Goal: Transaction & Acquisition: Subscribe to service/newsletter

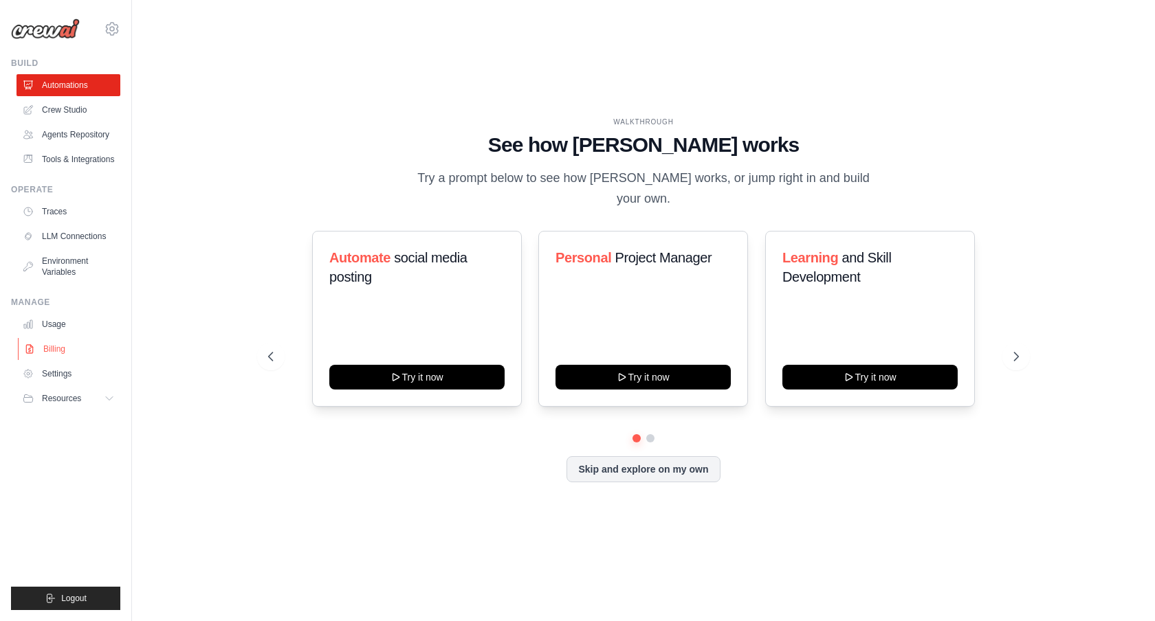
click at [63, 349] on link "Billing" at bounding box center [70, 349] width 104 height 22
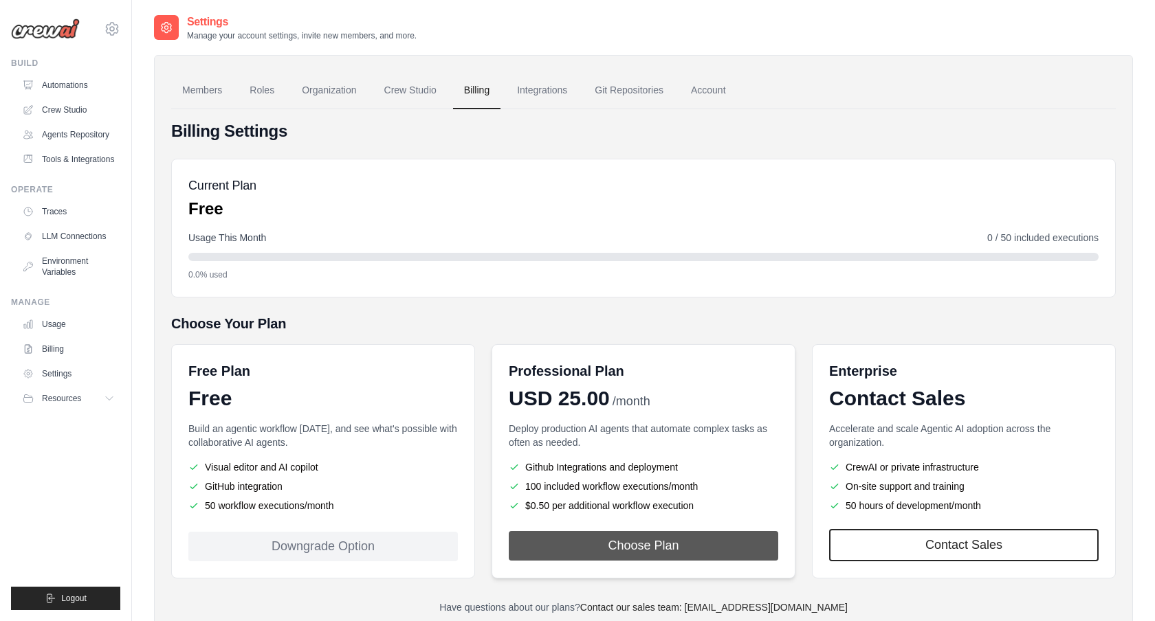
click at [683, 547] on button "Choose Plan" at bounding box center [643, 546] width 269 height 30
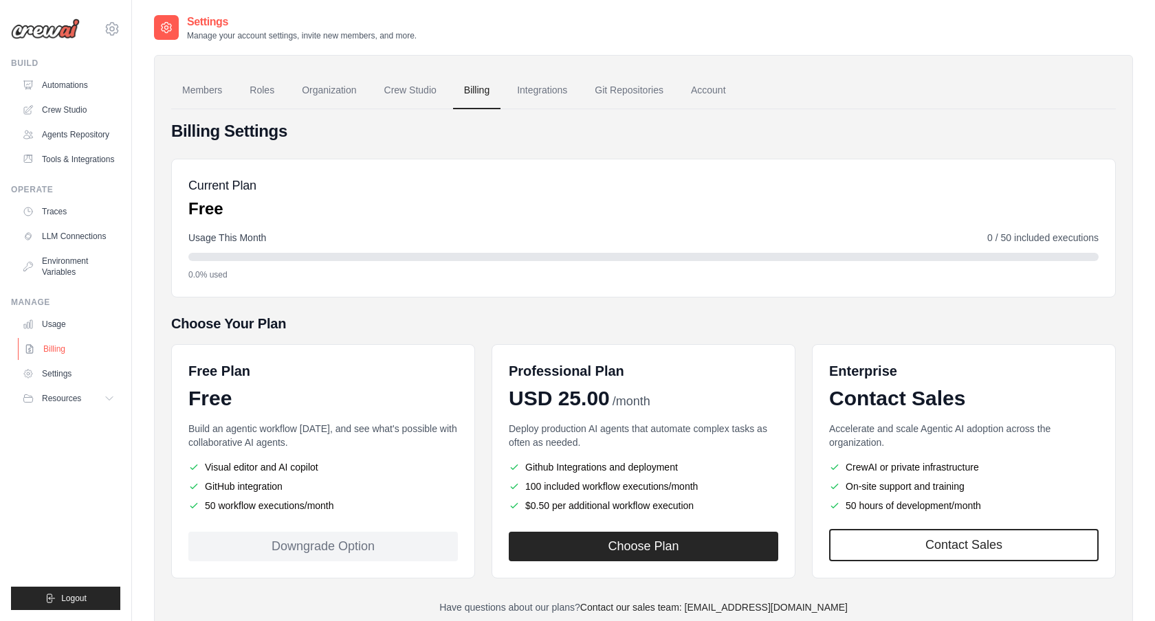
click at [54, 344] on link "Billing" at bounding box center [70, 349] width 104 height 22
click at [413, 216] on div "Current Plan Free" at bounding box center [643, 198] width 910 height 44
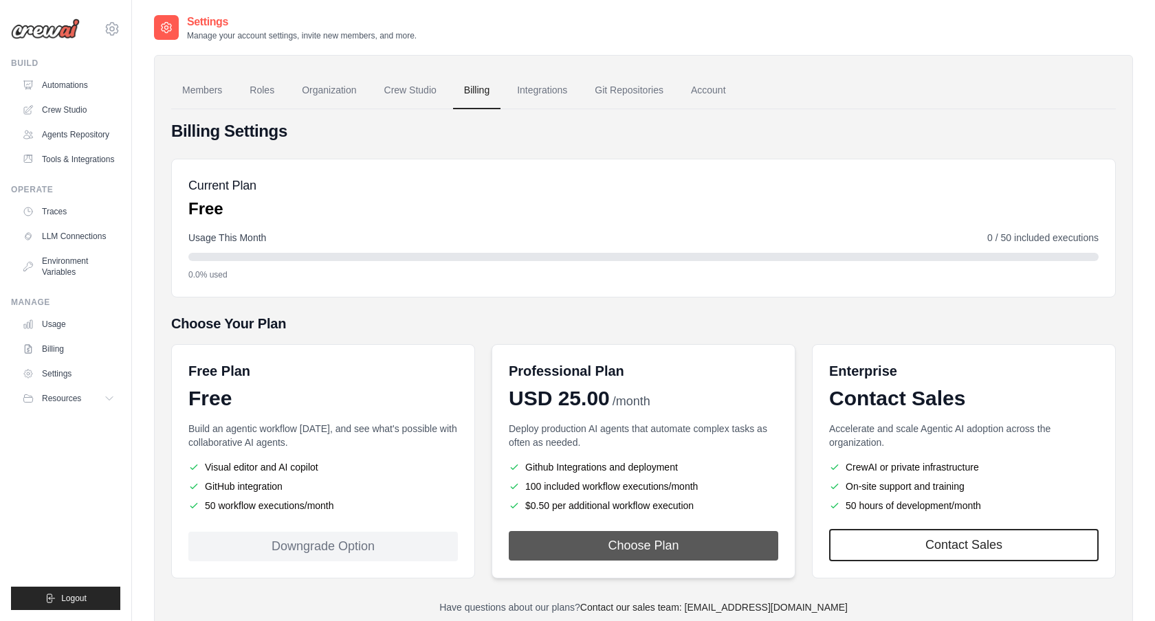
click at [631, 547] on button "Choose Plan" at bounding box center [643, 546] width 269 height 30
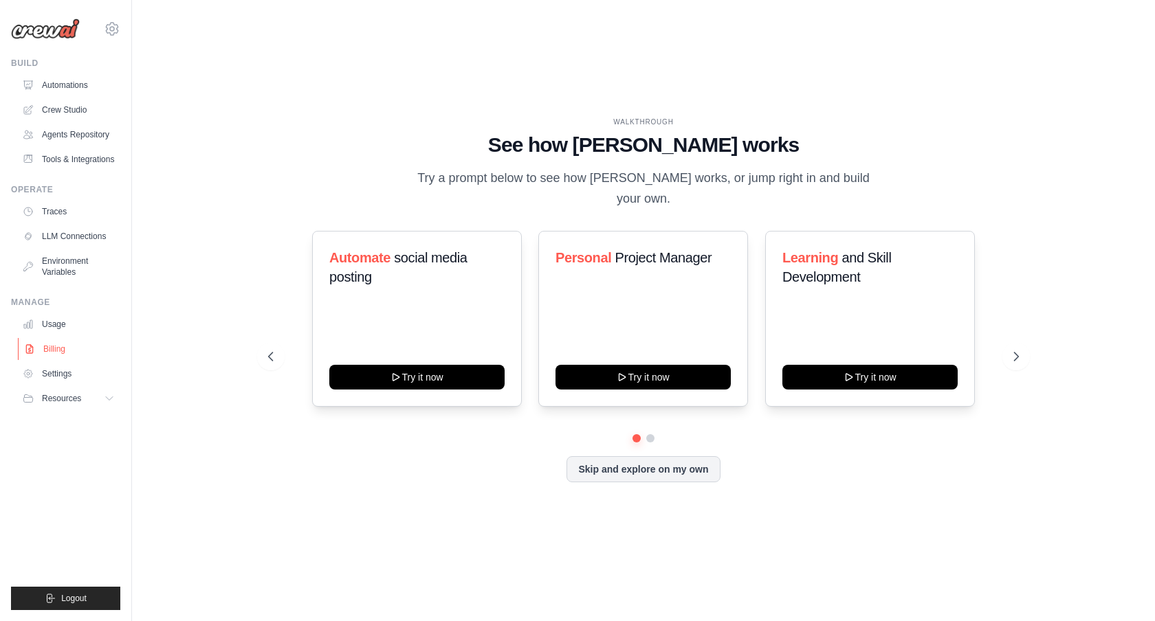
click at [59, 350] on link "Billing" at bounding box center [70, 349] width 104 height 22
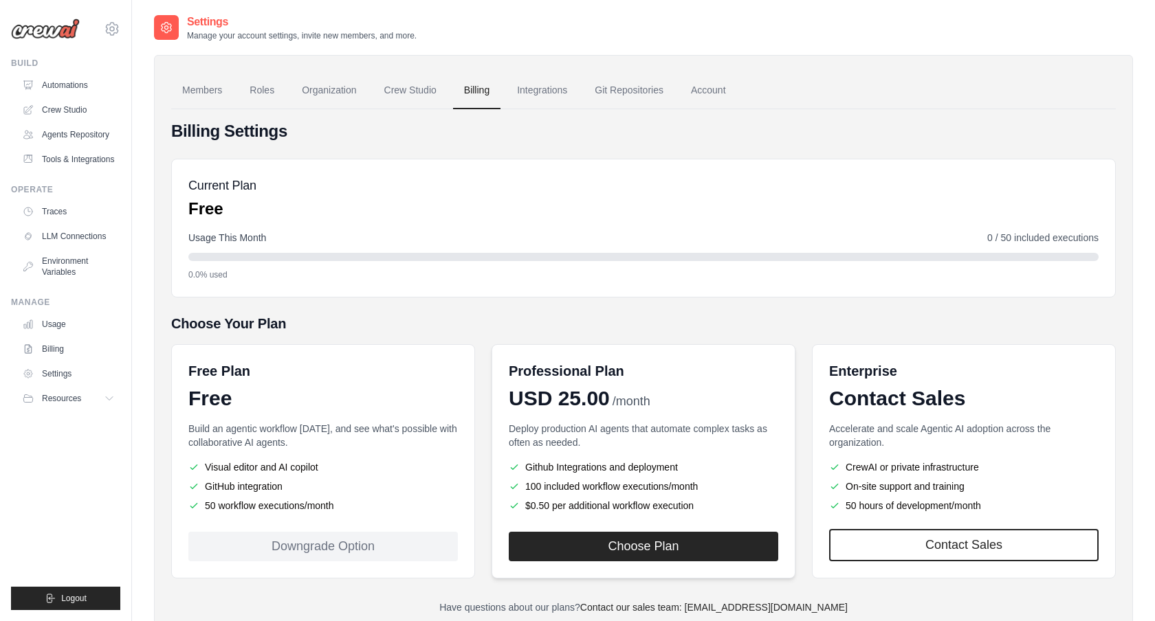
click at [621, 562] on div "Professional Plan USD 25.00 /month Deploy production AI agents that automate co…" at bounding box center [643, 461] width 304 height 234
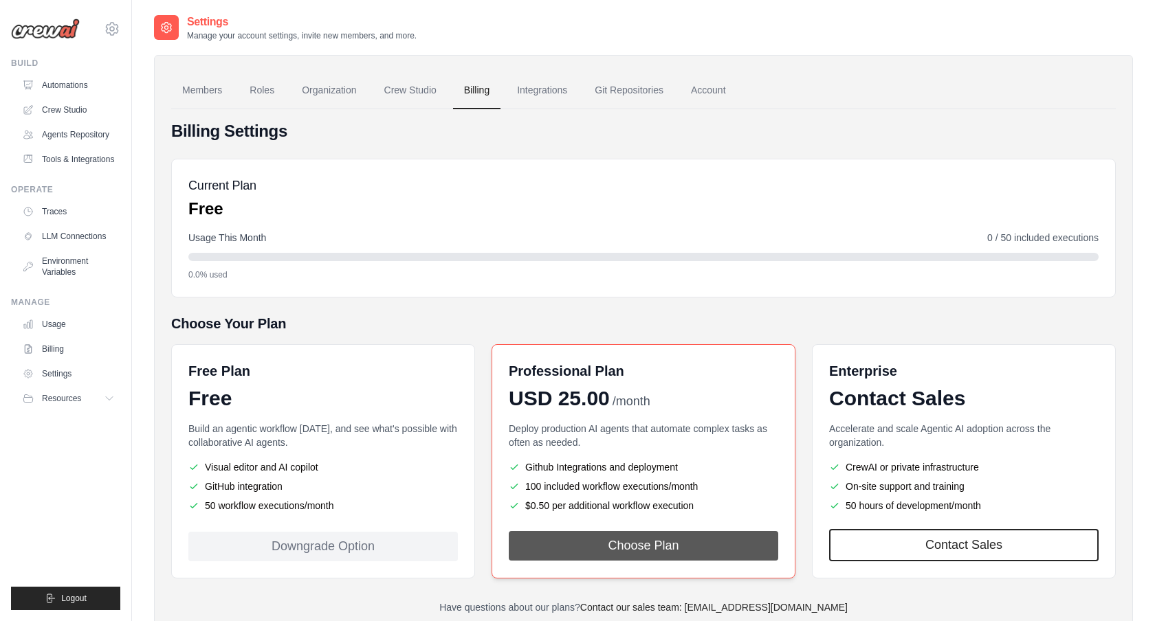
click at [618, 550] on button "Choose Plan" at bounding box center [643, 546] width 269 height 30
